Goal: Find specific page/section: Find specific page/section

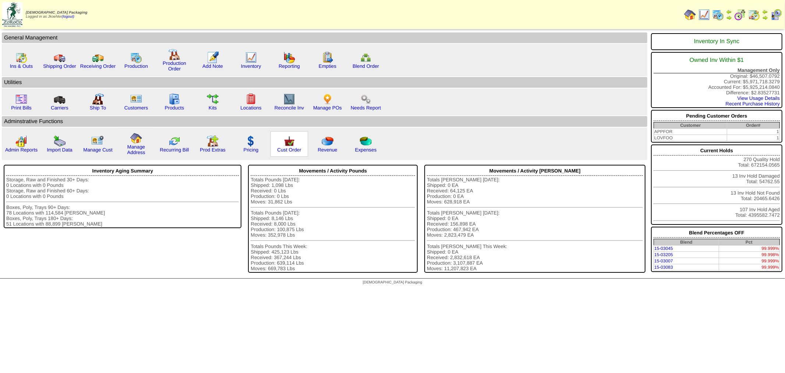
click at [286, 135] on img at bounding box center [289, 141] width 12 height 12
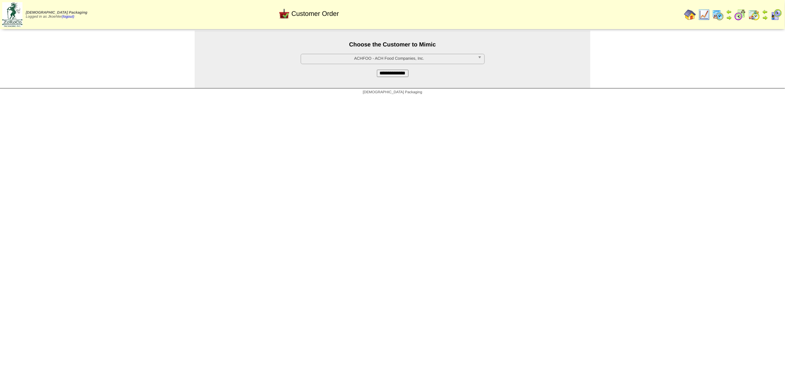
click at [349, 56] on span "ACHFOO - ACH Food Companies, Inc." at bounding box center [389, 58] width 171 height 9
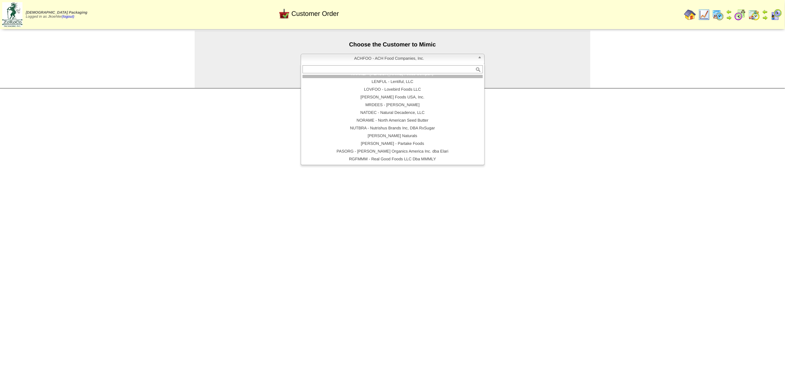
scroll to position [77, 0]
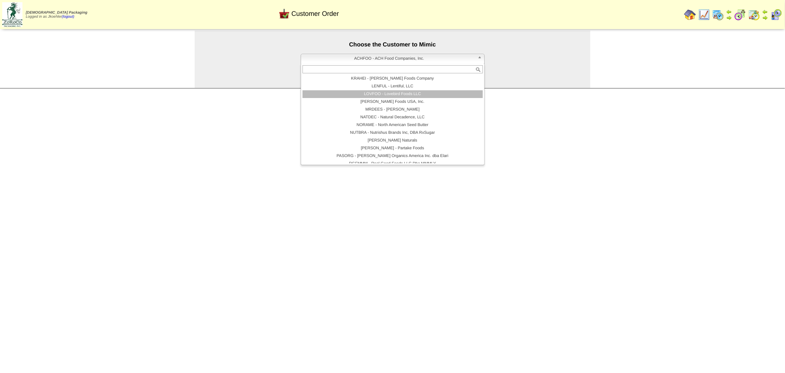
click at [397, 95] on li "LOVFOO - Lovebird Foods LLC" at bounding box center [393, 94] width 180 height 8
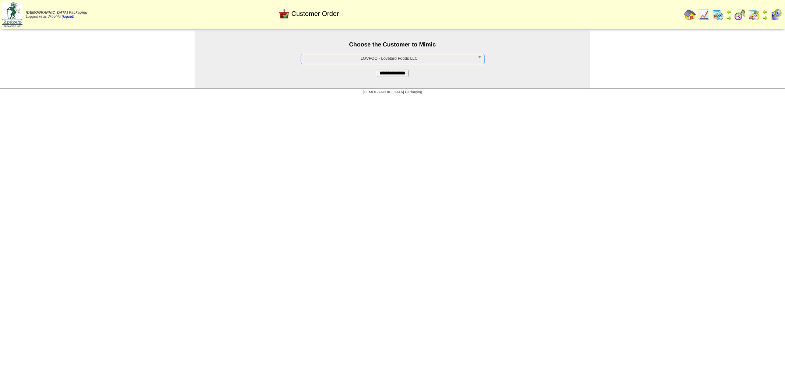
click at [389, 73] on input "**********" at bounding box center [393, 73] width 32 height 7
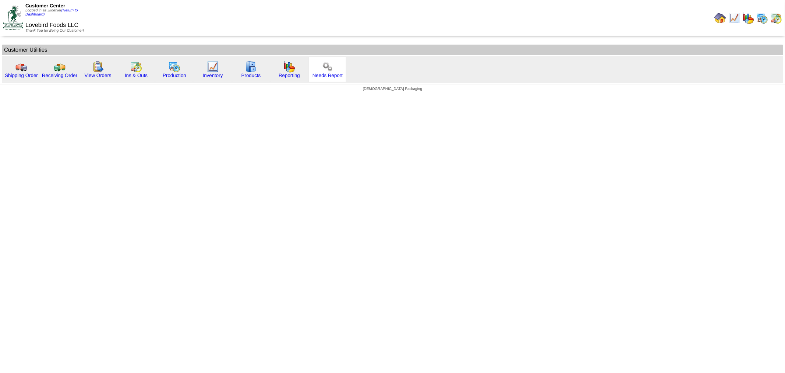
click at [328, 65] on img at bounding box center [328, 67] width 12 height 12
drag, startPoint x: 723, startPoint y: 20, endPoint x: 719, endPoint y: 22, distance: 4.0
click at [722, 20] on img at bounding box center [721, 18] width 12 height 12
click at [68, 11] on link "(Return to Dashboard)" at bounding box center [51, 12] width 52 height 8
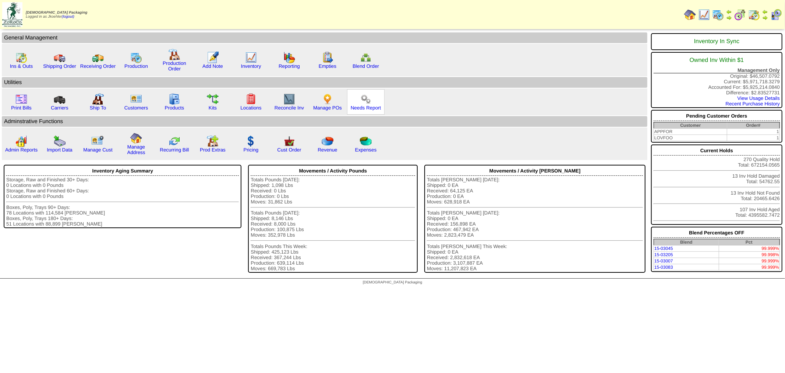
click at [362, 98] on img at bounding box center [366, 99] width 12 height 12
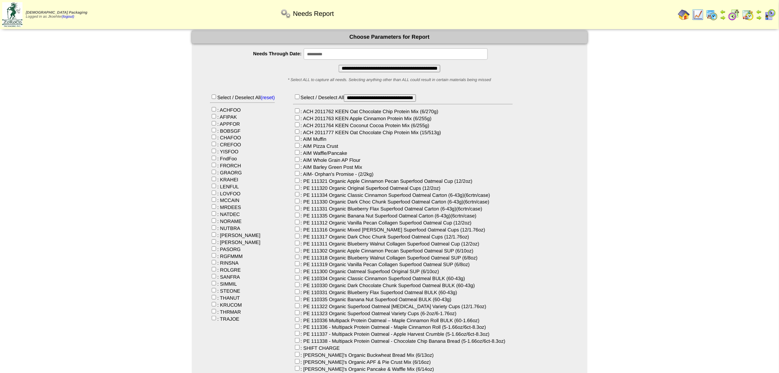
click at [374, 70] on input "**********" at bounding box center [390, 68] width 102 height 7
click at [684, 11] on img at bounding box center [684, 15] width 12 height 12
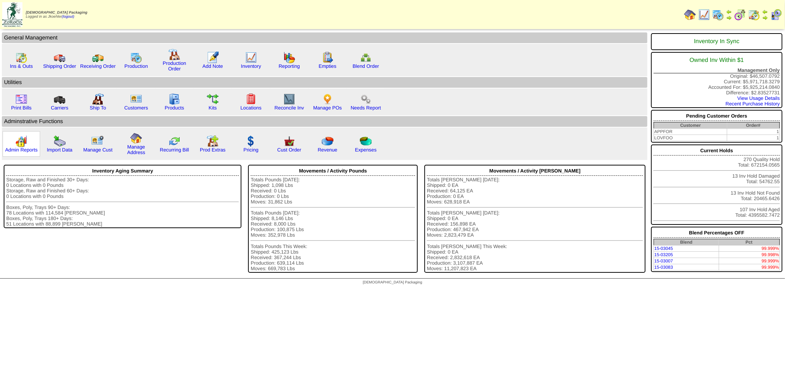
click at [18, 138] on img at bounding box center [21, 141] width 12 height 12
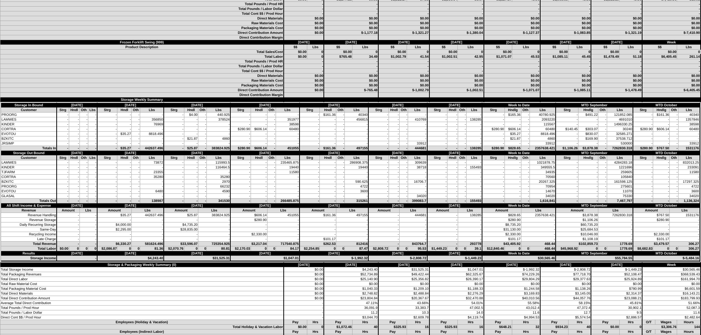
scroll to position [1946, 0]
